Goal: Transaction & Acquisition: Subscribe to service/newsletter

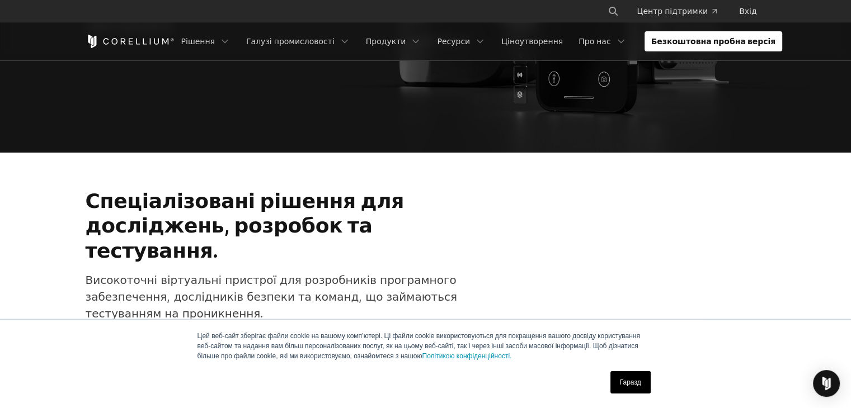
scroll to position [293, 0]
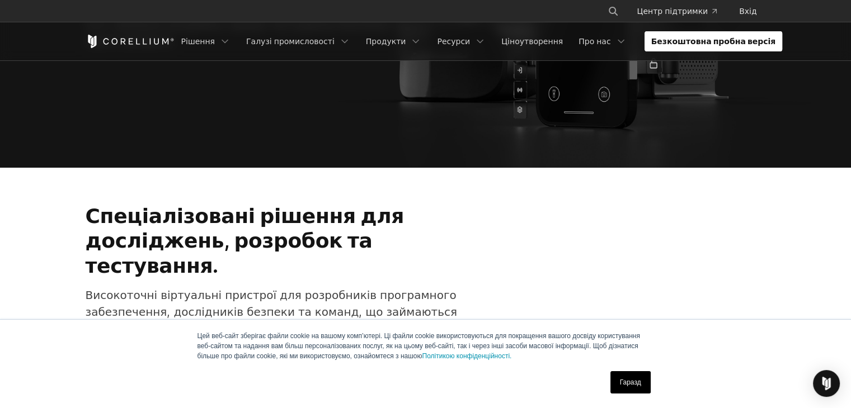
click at [717, 44] on font "Безкоштовна пробна версія" at bounding box center [713, 41] width 125 height 10
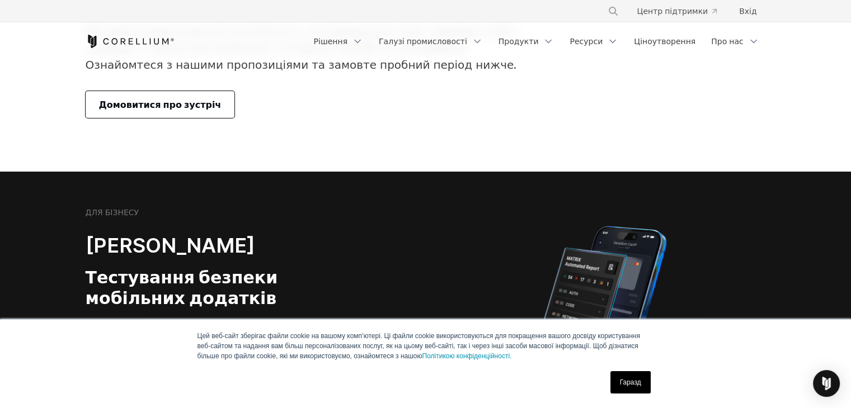
scroll to position [168, 0]
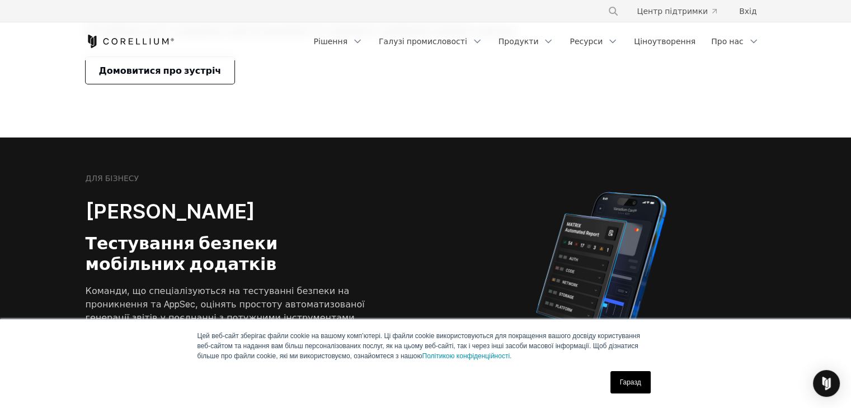
click at [195, 71] on font "Домовитися про зустріч" at bounding box center [160, 70] width 122 height 11
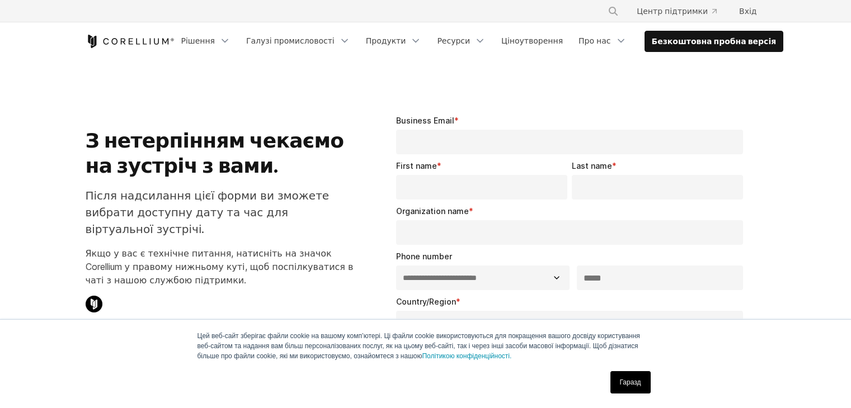
select select "**"
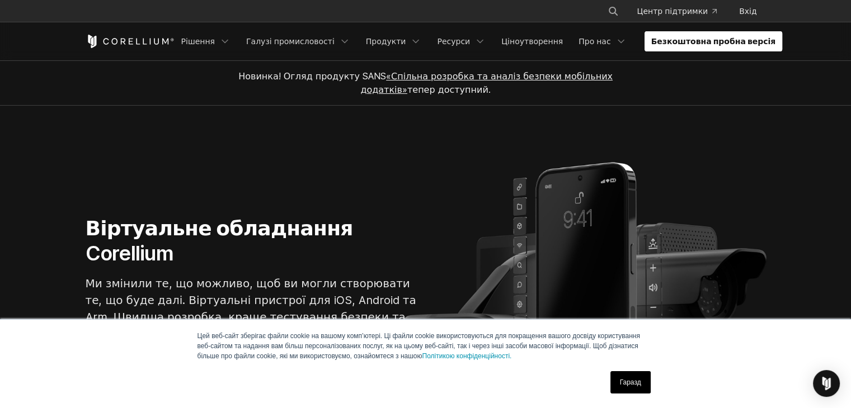
click at [699, 44] on font "Безкоштовна пробна версія" at bounding box center [713, 41] width 125 height 10
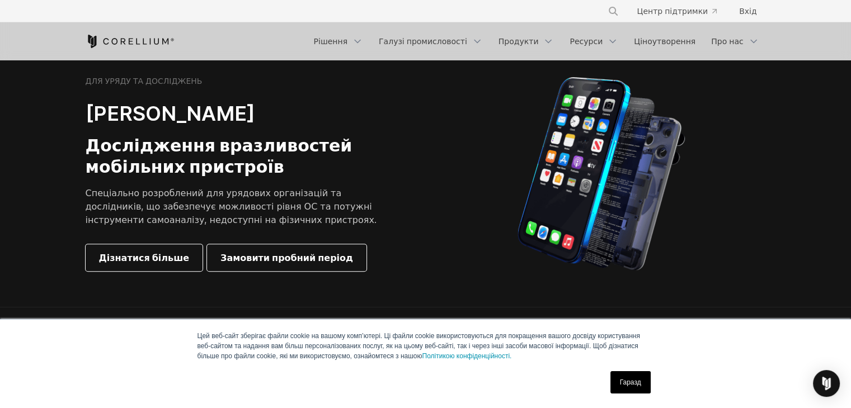
click at [574, 164] on img at bounding box center [601, 174] width 168 height 196
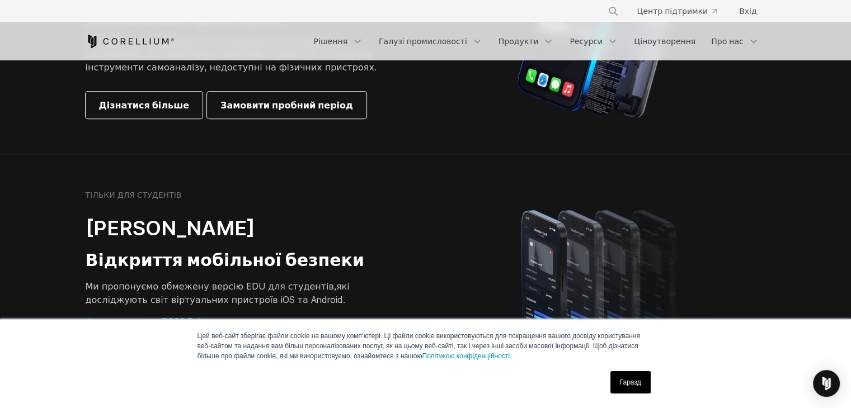
scroll to position [727, 0]
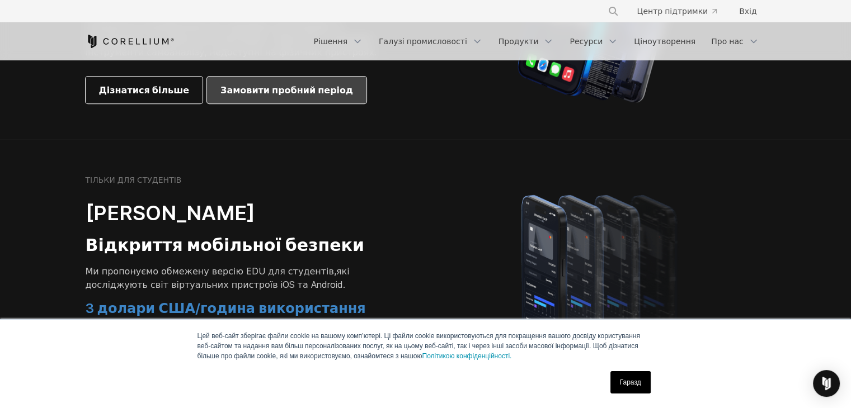
click at [243, 101] on link "Замовити пробний період" at bounding box center [286, 90] width 159 height 27
